Goal: Task Accomplishment & Management: Manage account settings

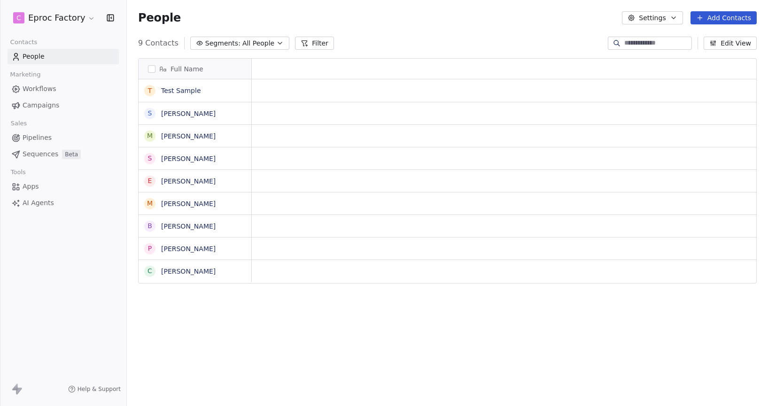
scroll to position [357, 641]
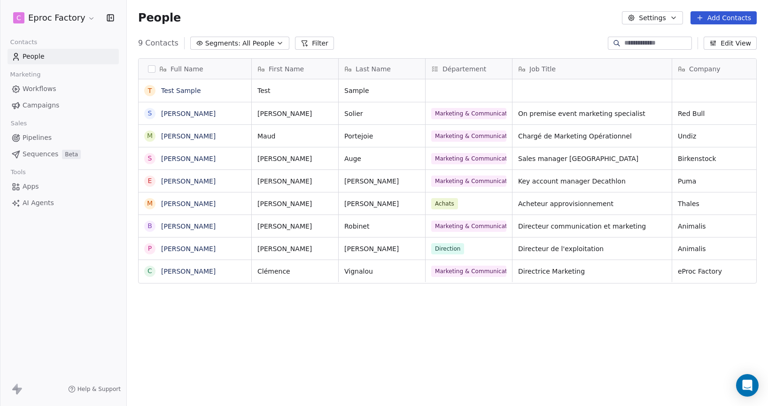
click at [70, 21] on html "C Eproc Factory Contacts People Marketing Workflows Campaigns Sales Pipelines S…" at bounding box center [384, 203] width 768 height 406
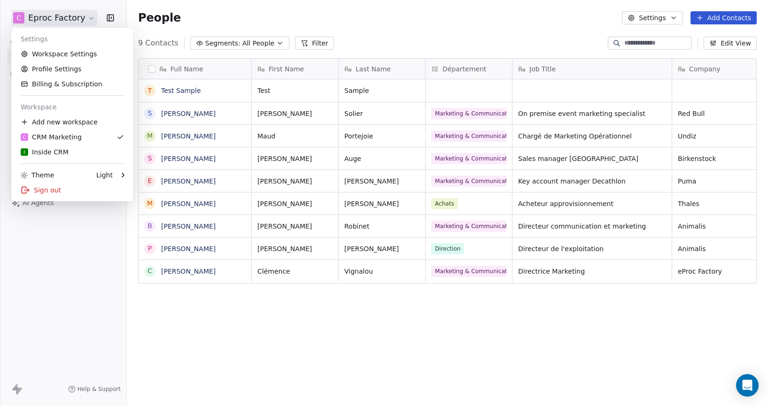
click at [70, 21] on html "C Eproc Factory Contacts People Marketing Workflows Campaigns Sales Pipelines S…" at bounding box center [384, 203] width 768 height 406
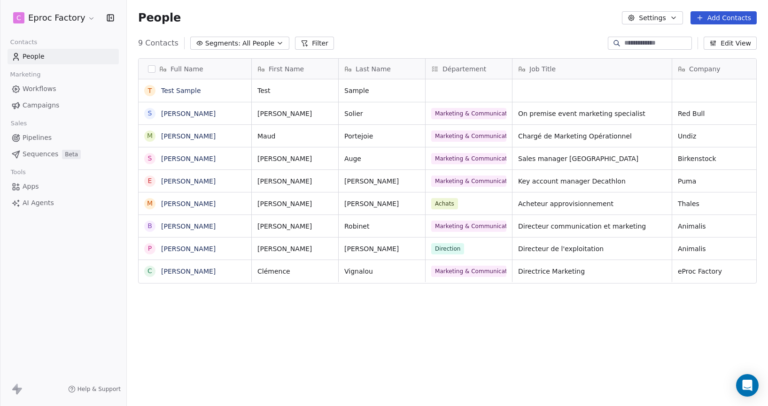
click at [62, 20] on html "C Eproc Factory Contacts People Marketing Workflows Campaigns Sales Pipelines S…" at bounding box center [384, 203] width 768 height 406
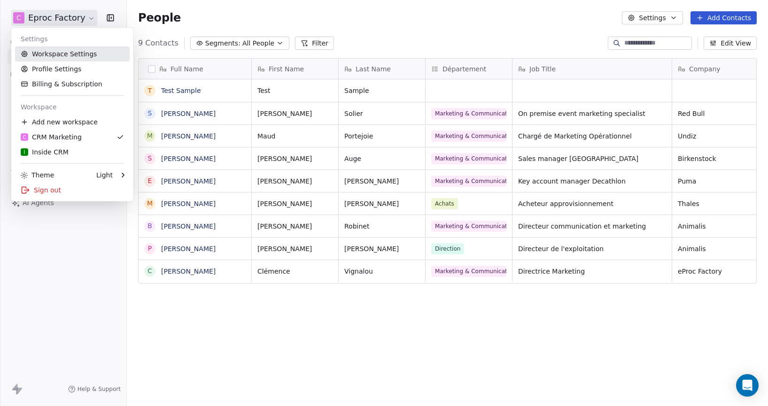
click at [58, 54] on link "Workspace Settings" at bounding box center [72, 53] width 115 height 15
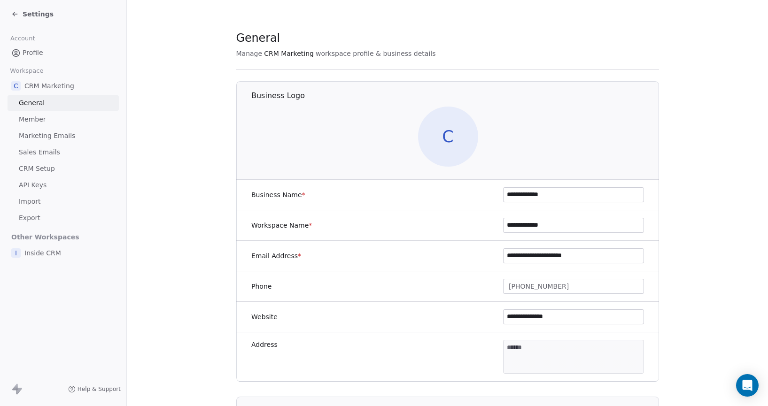
click at [46, 121] on link "Member" at bounding box center [63, 119] width 111 height 15
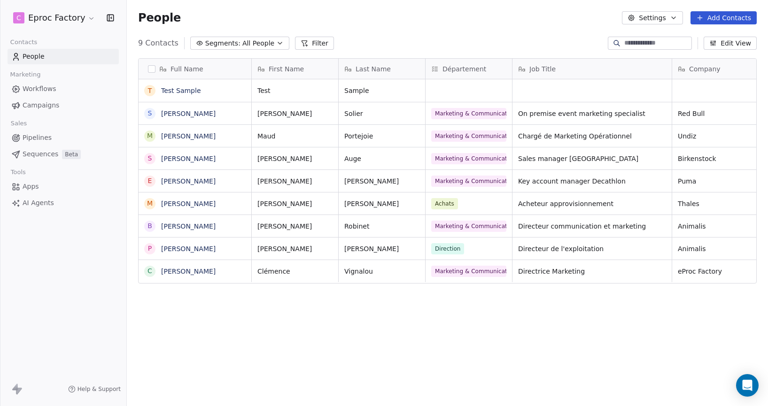
scroll to position [357, 641]
